Goal: Check status: Check status

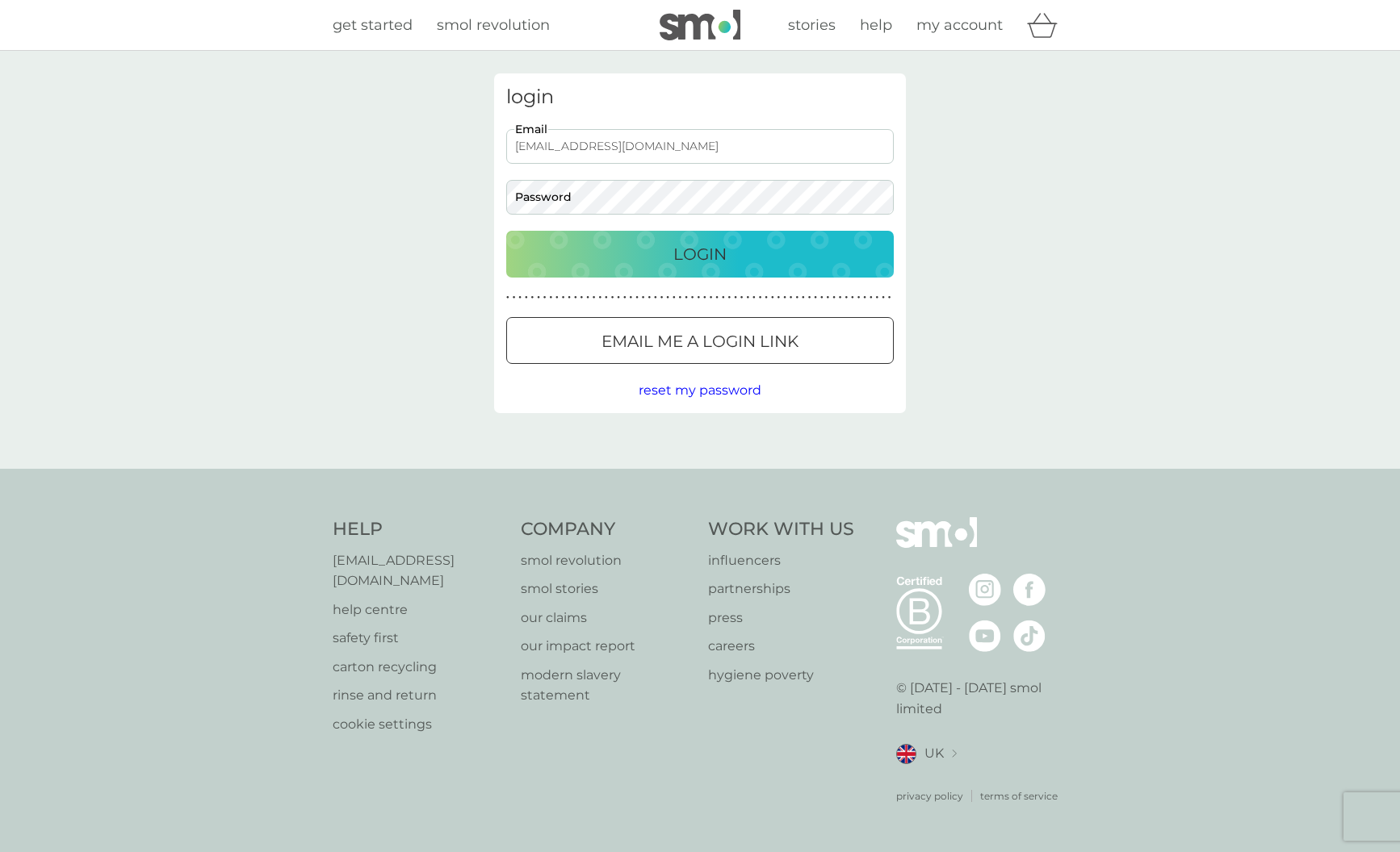
type input "[EMAIL_ADDRESS][DOMAIN_NAME]"
click at [676, 258] on p "Login" at bounding box center [700, 254] width 53 height 25
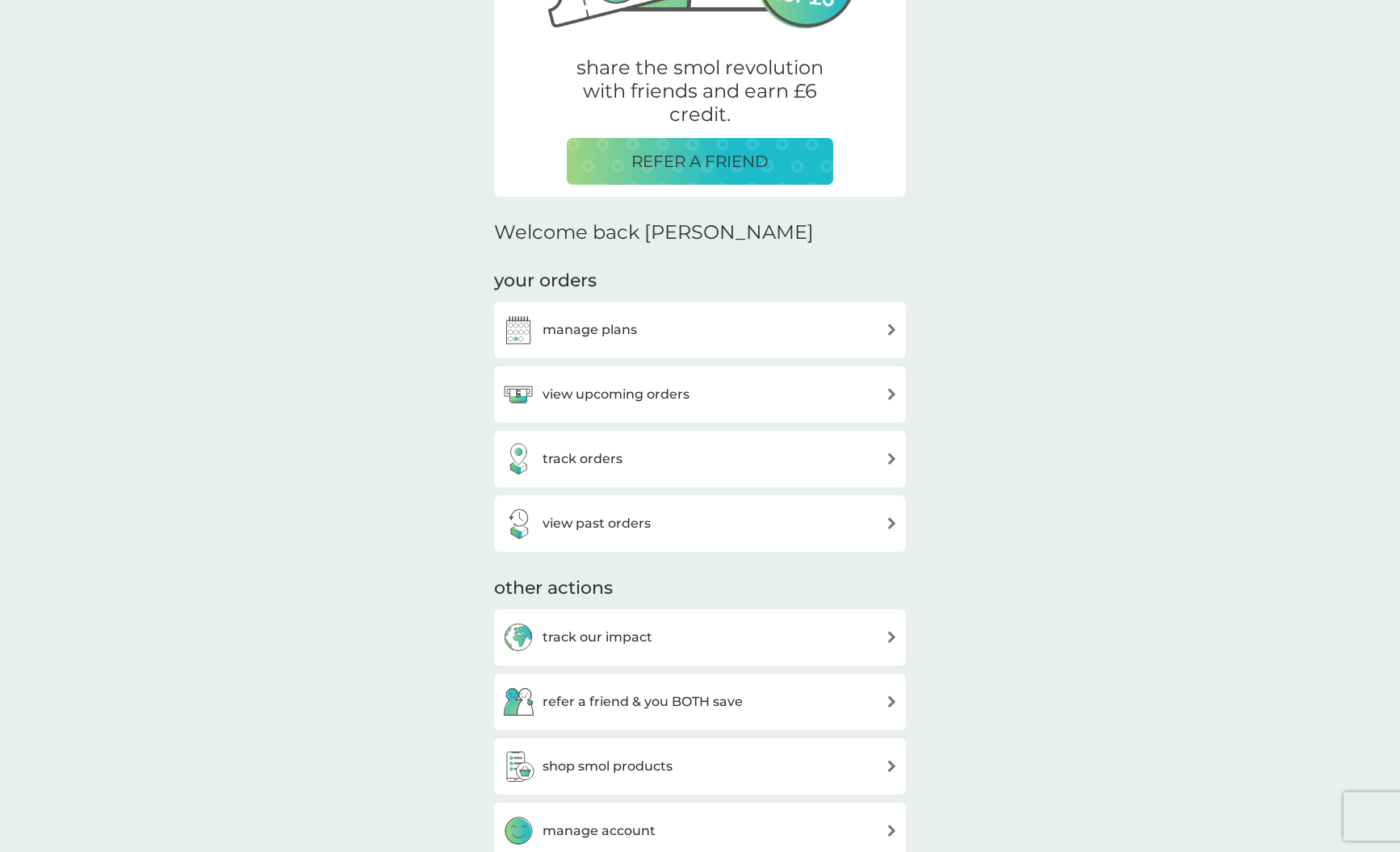
scroll to position [331, 0]
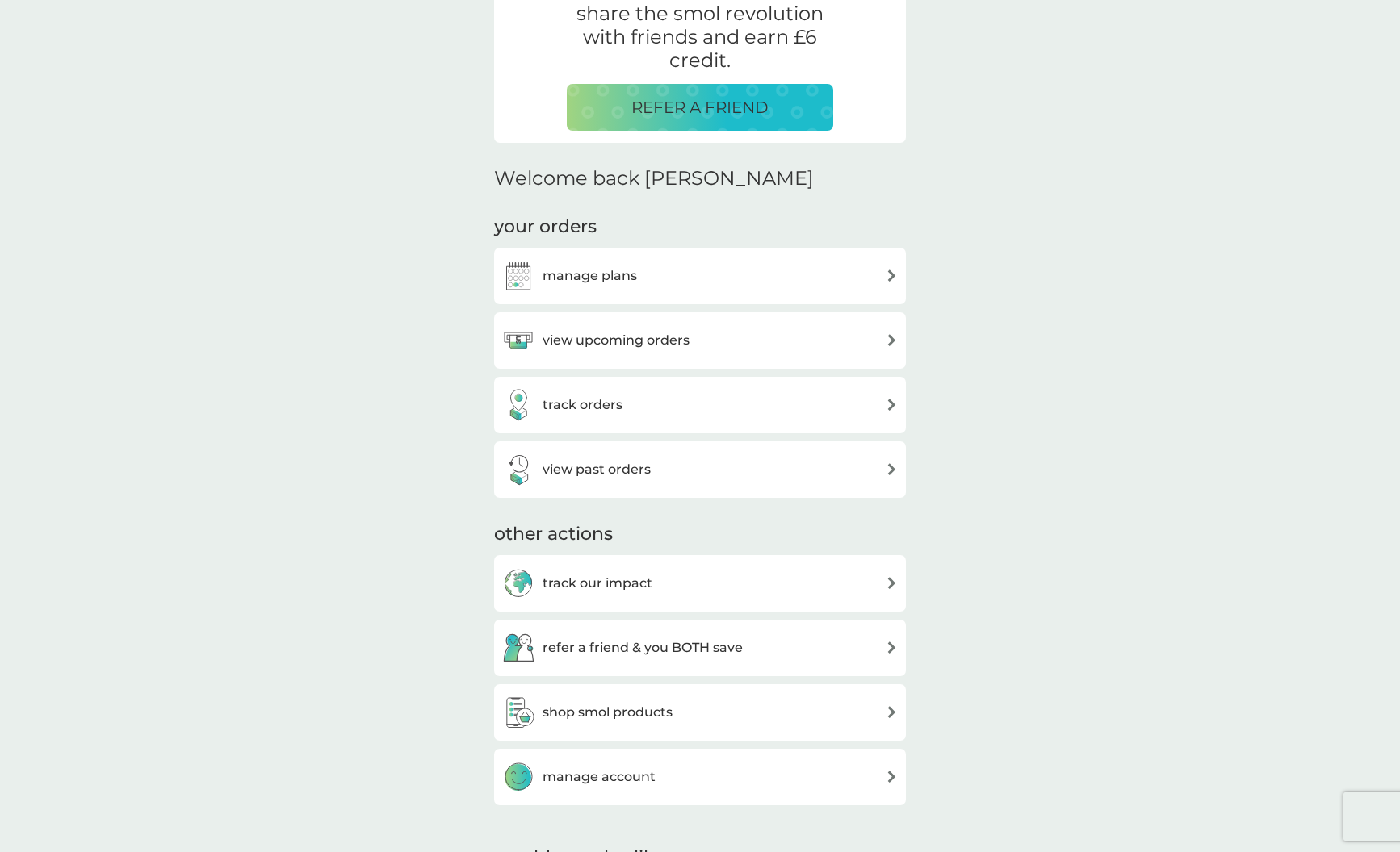
click at [620, 341] on h3 "view upcoming orders" at bounding box center [616, 341] width 147 height 21
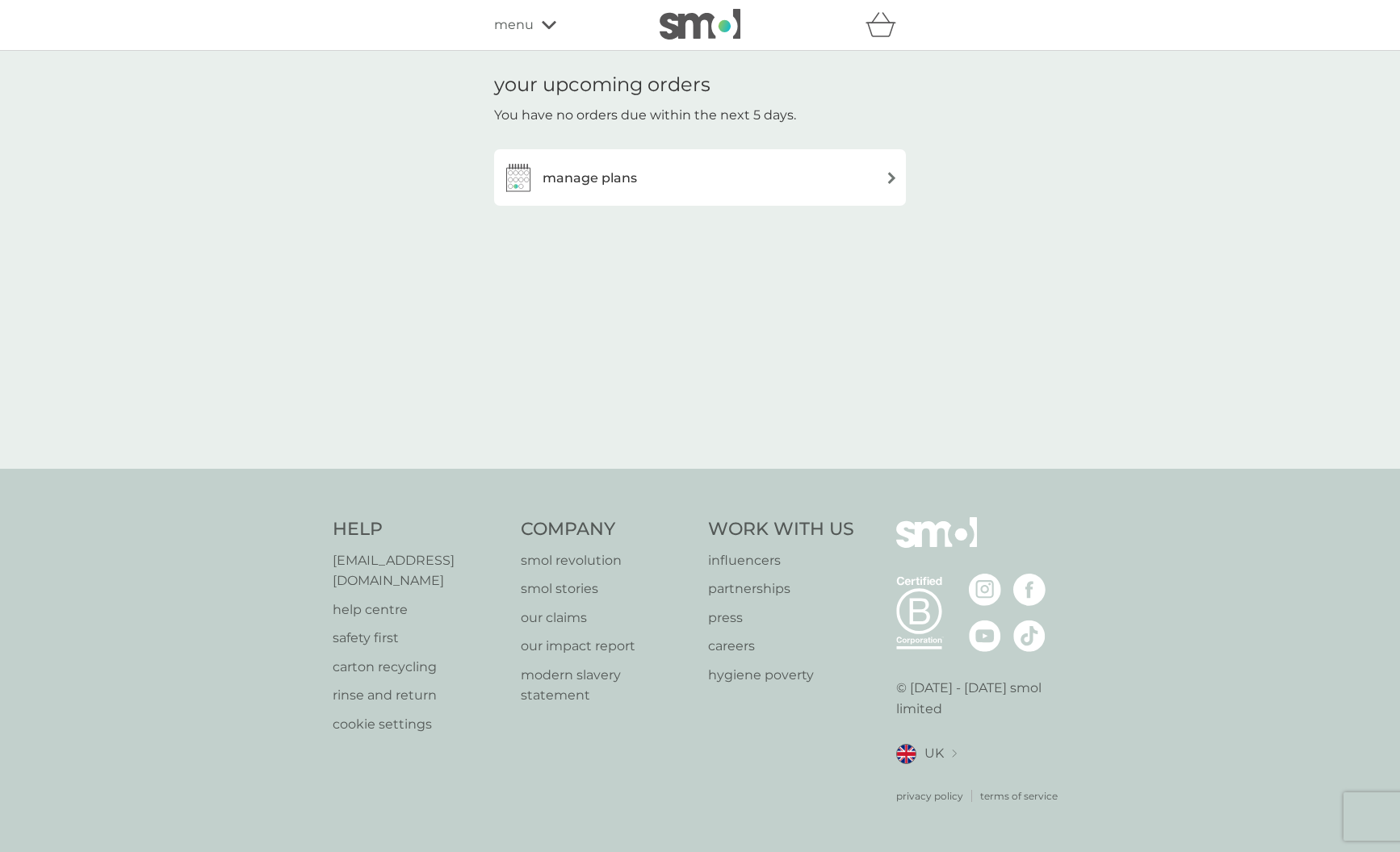
scroll to position [331, 0]
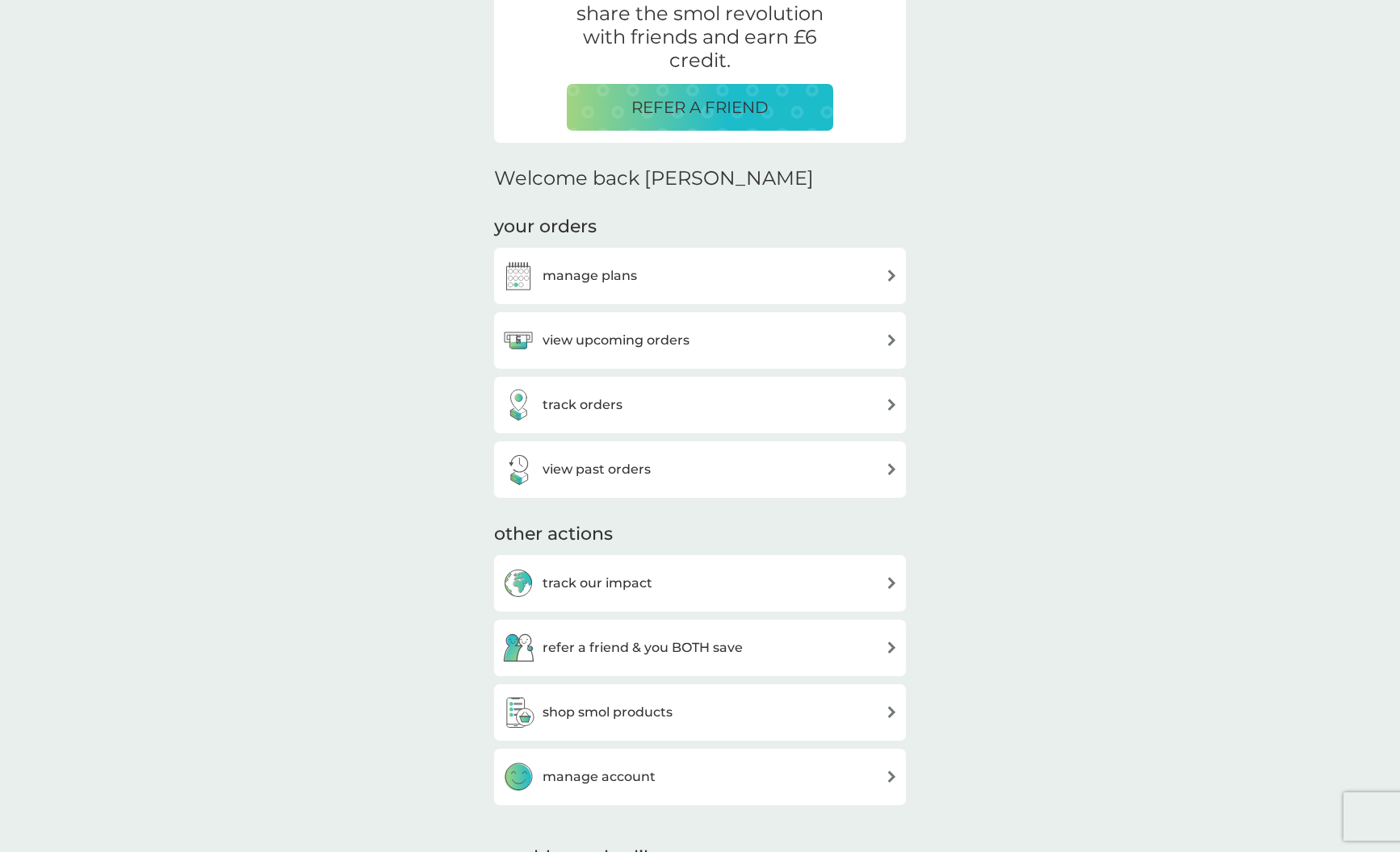
click at [562, 396] on h3 "track orders" at bounding box center [582, 405] width 80 height 21
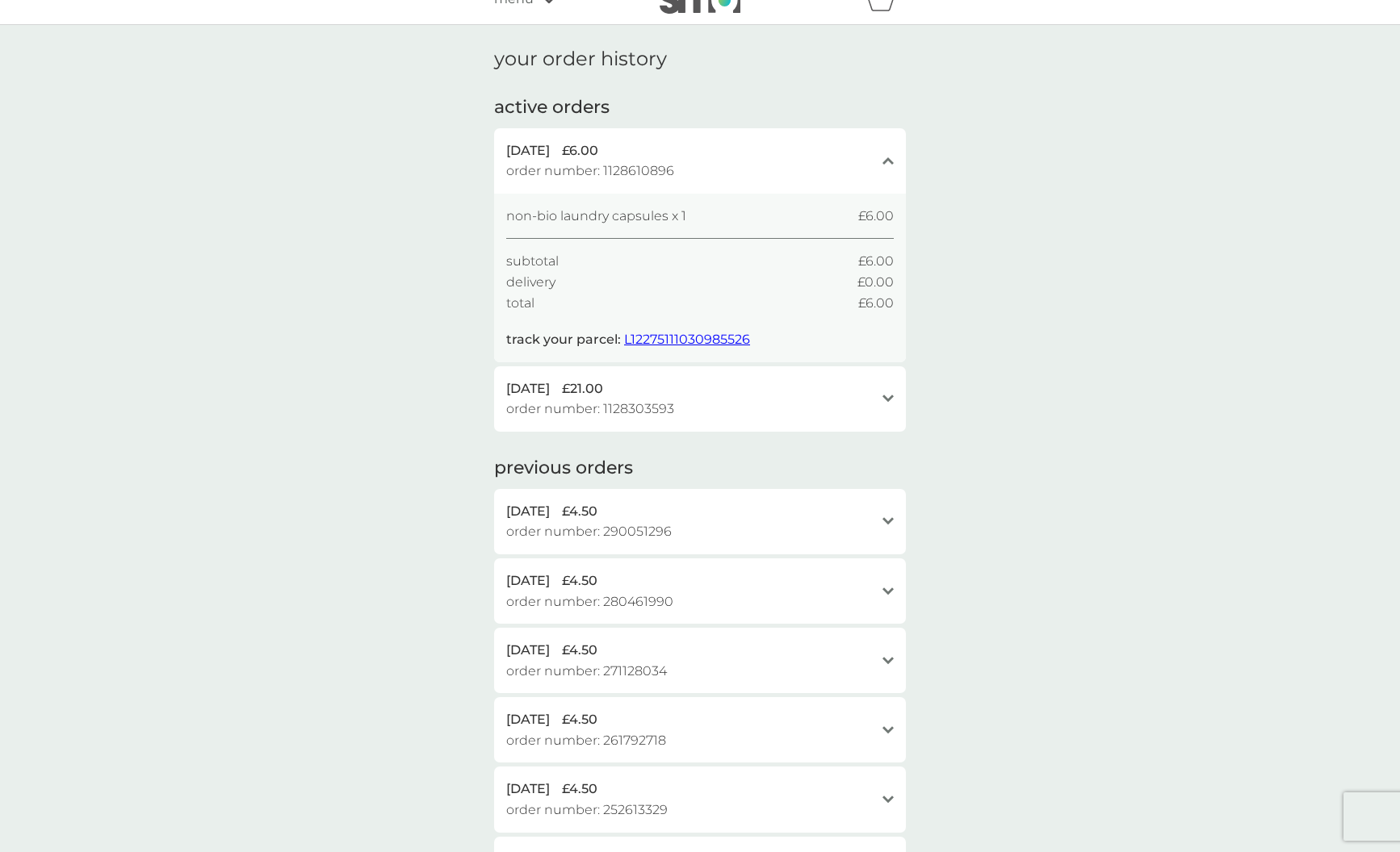
scroll to position [35, 0]
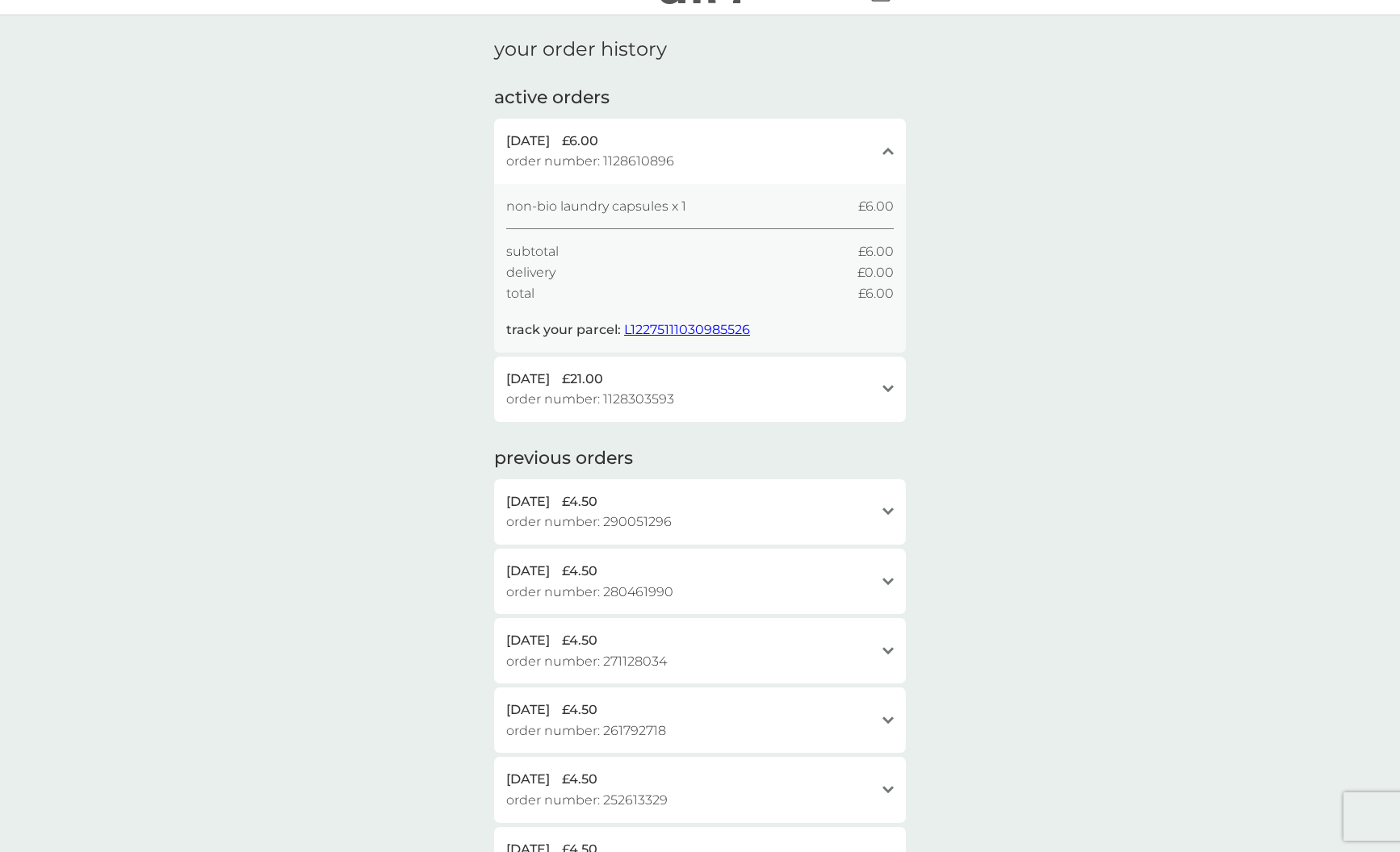
click at [652, 399] on span "order number: 1128303593" at bounding box center [590, 400] width 168 height 21
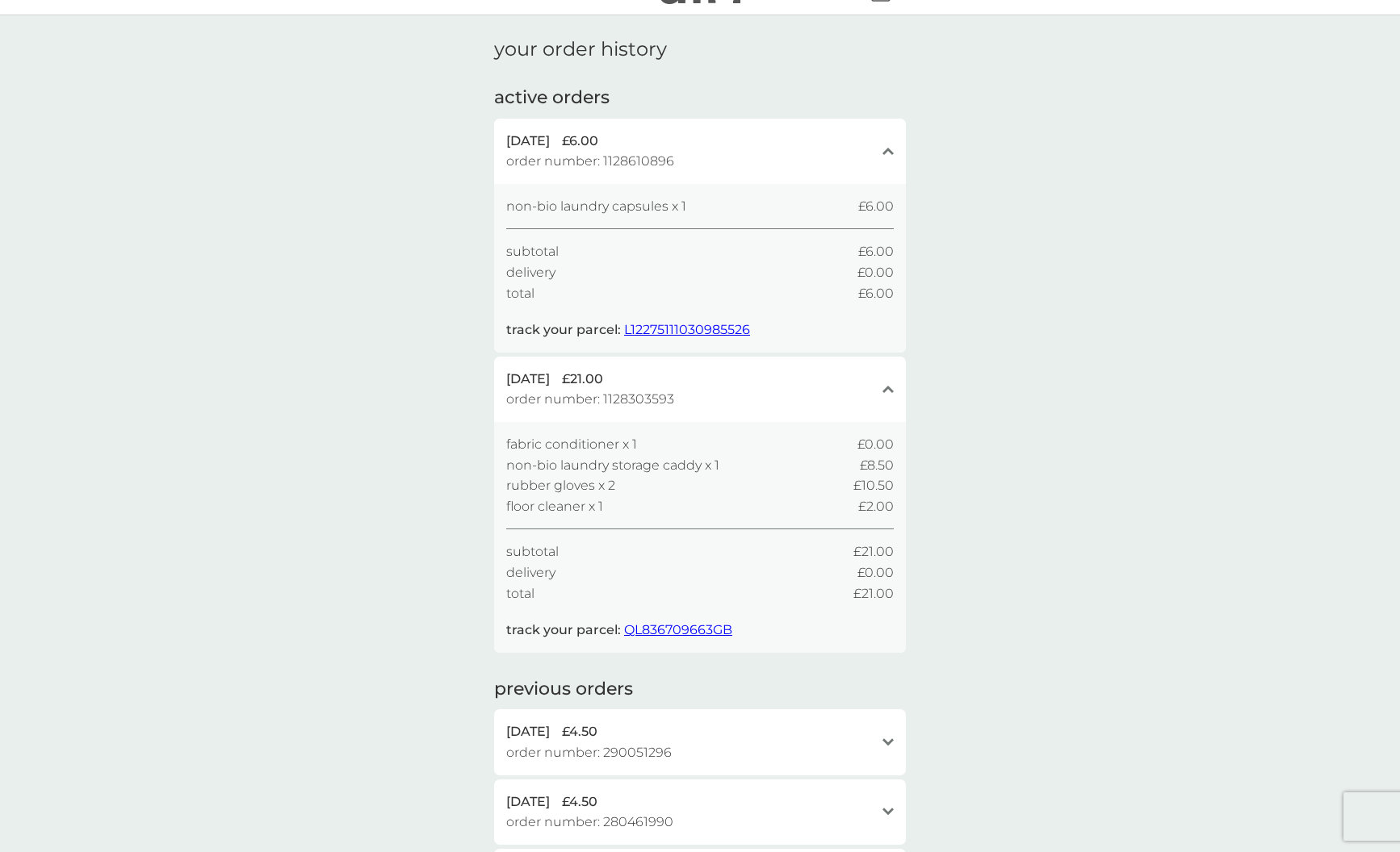
click at [651, 323] on span "L12275111030985526" at bounding box center [686, 329] width 126 height 16
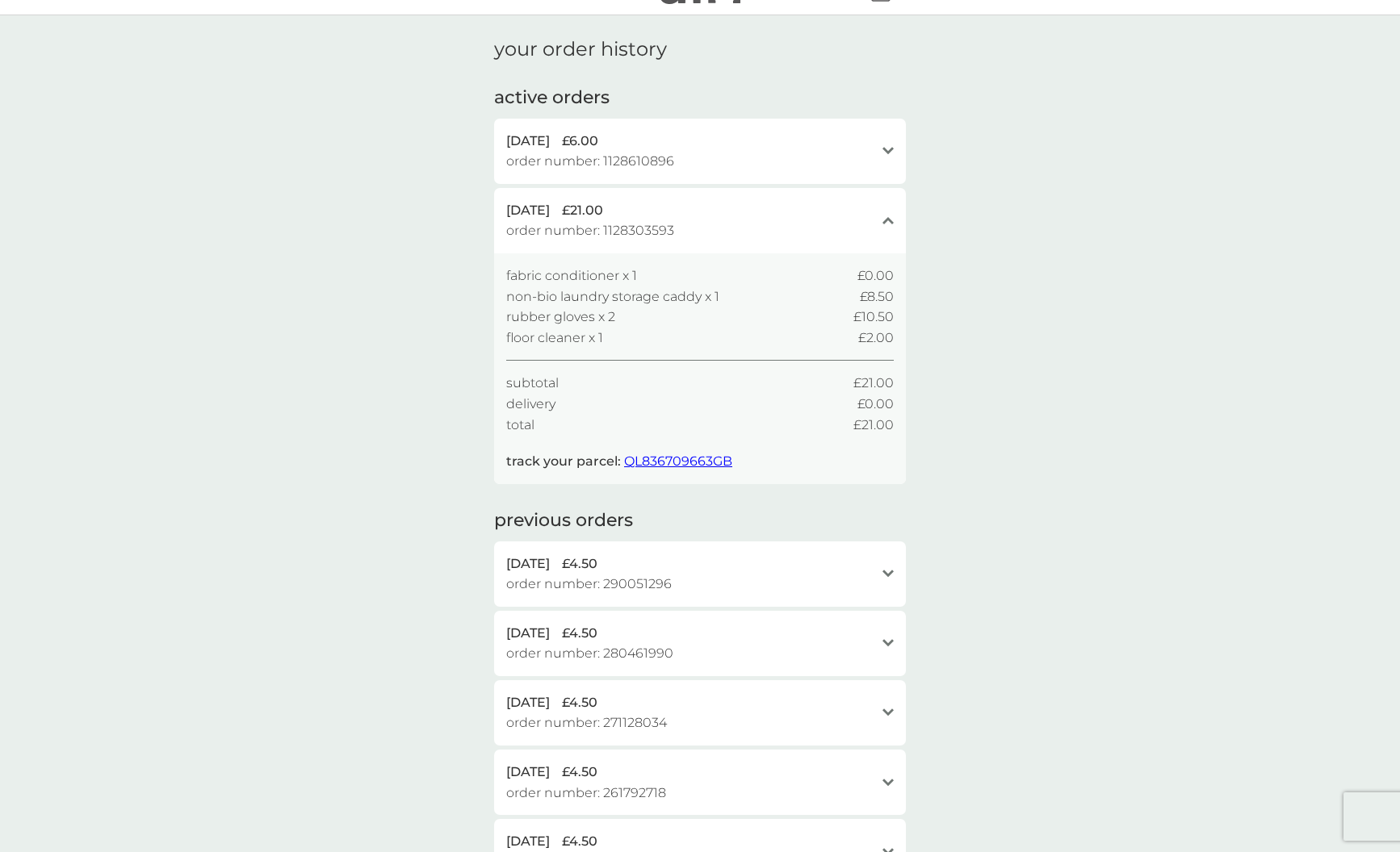
click at [763, 162] on div "8 Oct 2025 £6.00 order number: 1128610896" at bounding box center [690, 151] width 368 height 41
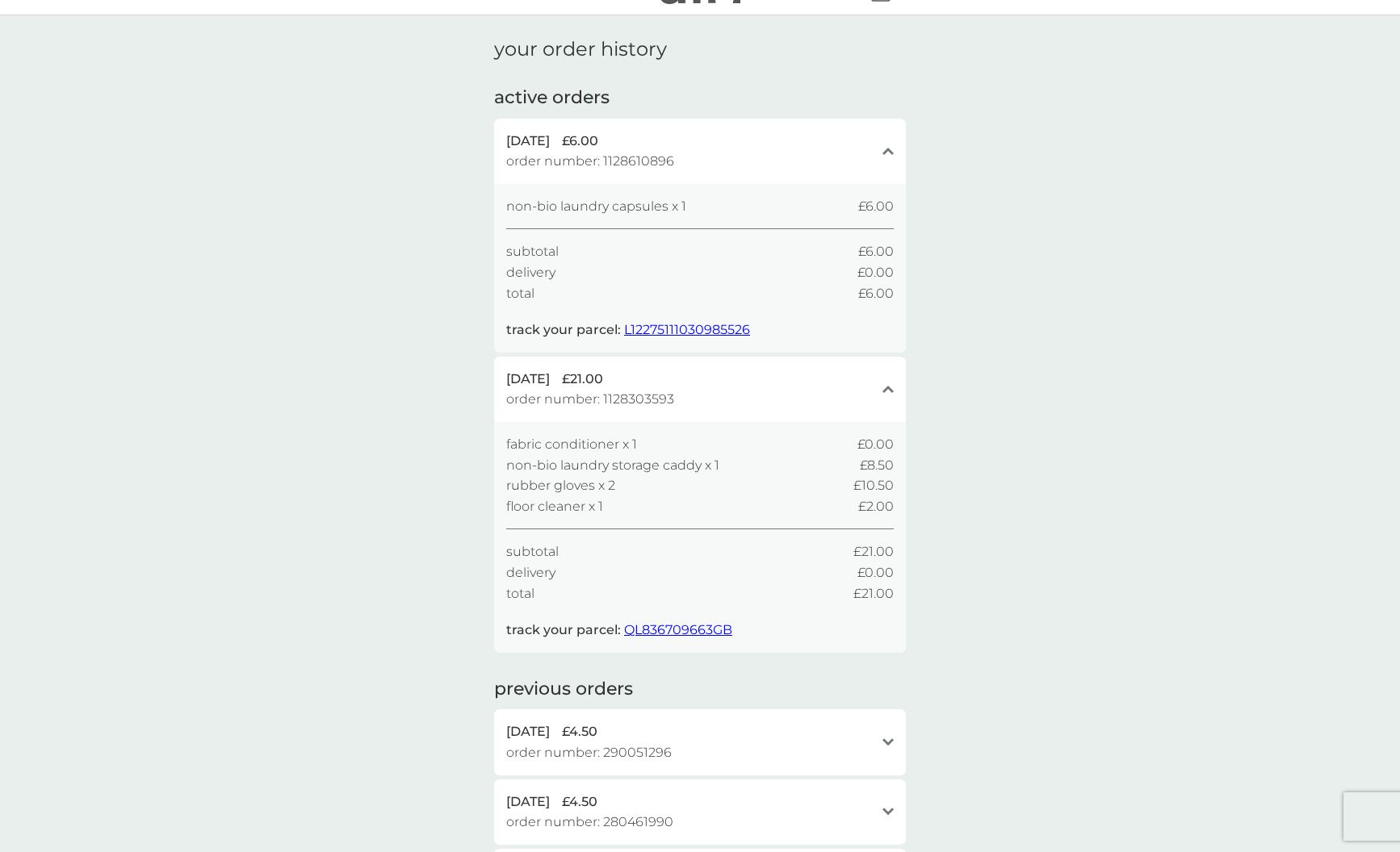
click at [762, 387] on div "7 Oct 2025 £21.00 order number: 1128303593" at bounding box center [690, 389] width 368 height 41
